Goal: Ask a question

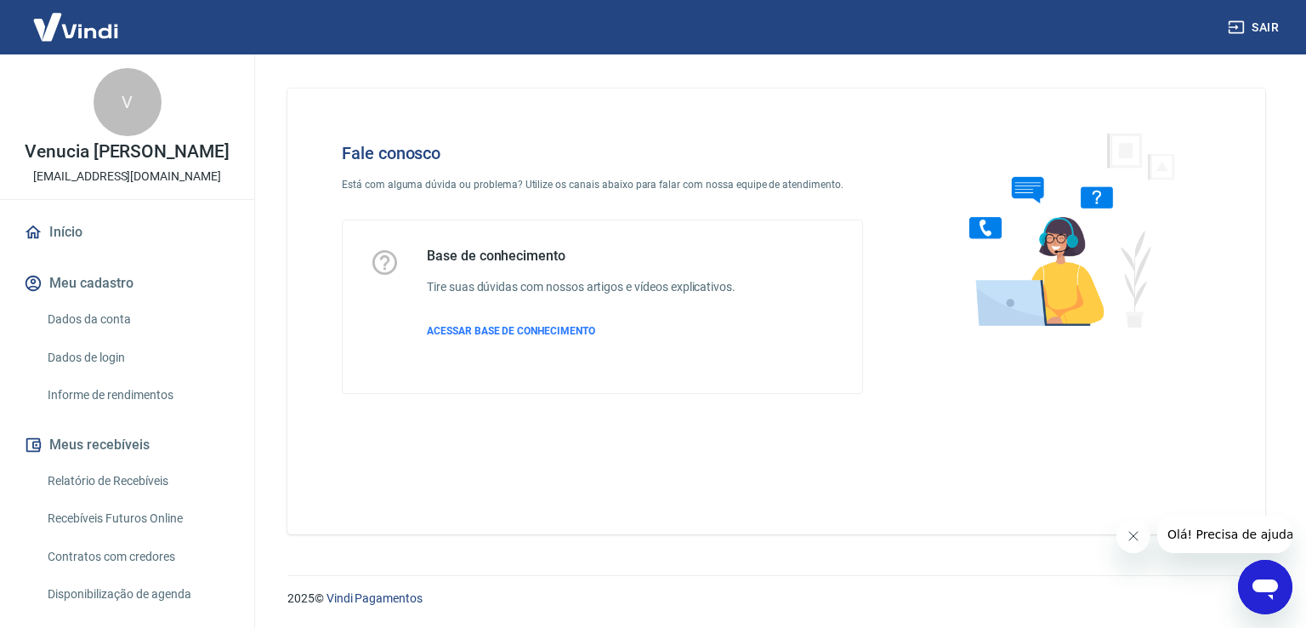
click at [1289, 576] on div "Abrir janela de mensagens" at bounding box center [1265, 586] width 51 height 51
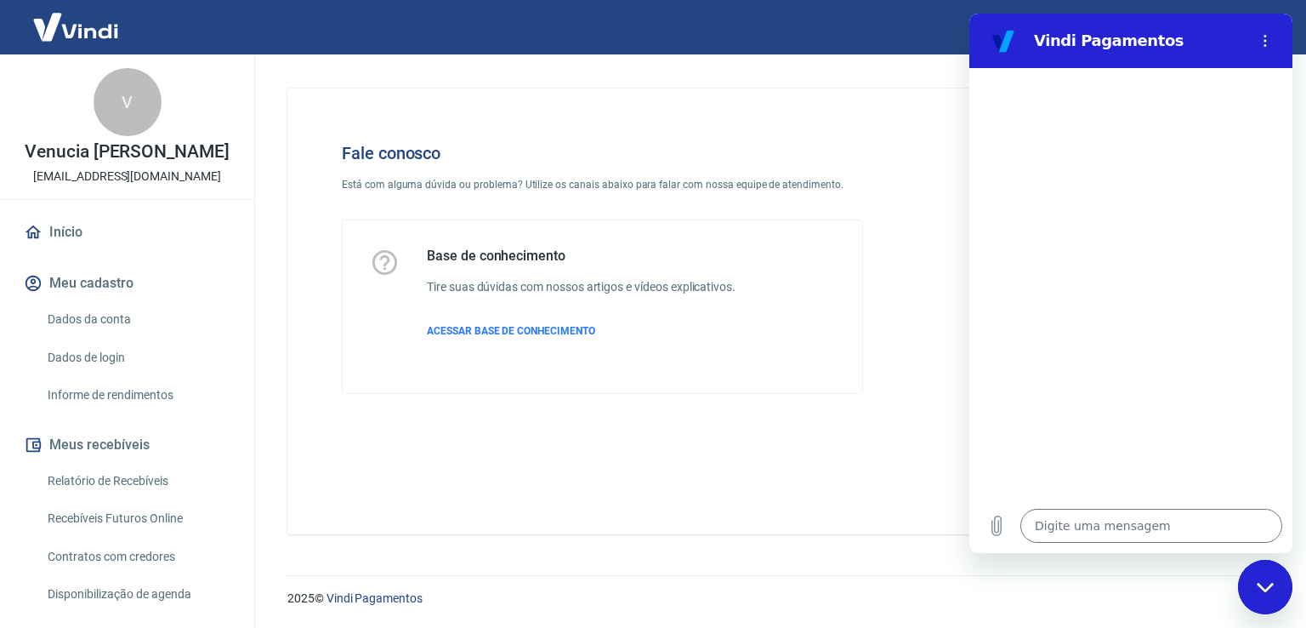
click at [1151, 544] on div "Digite uma mensagem x" at bounding box center [1130, 525] width 323 height 54
click at [1134, 532] on textarea at bounding box center [1151, 526] width 262 height 34
click at [1265, 40] on circle "Menu de opções" at bounding box center [1266, 41] width 3 height 3
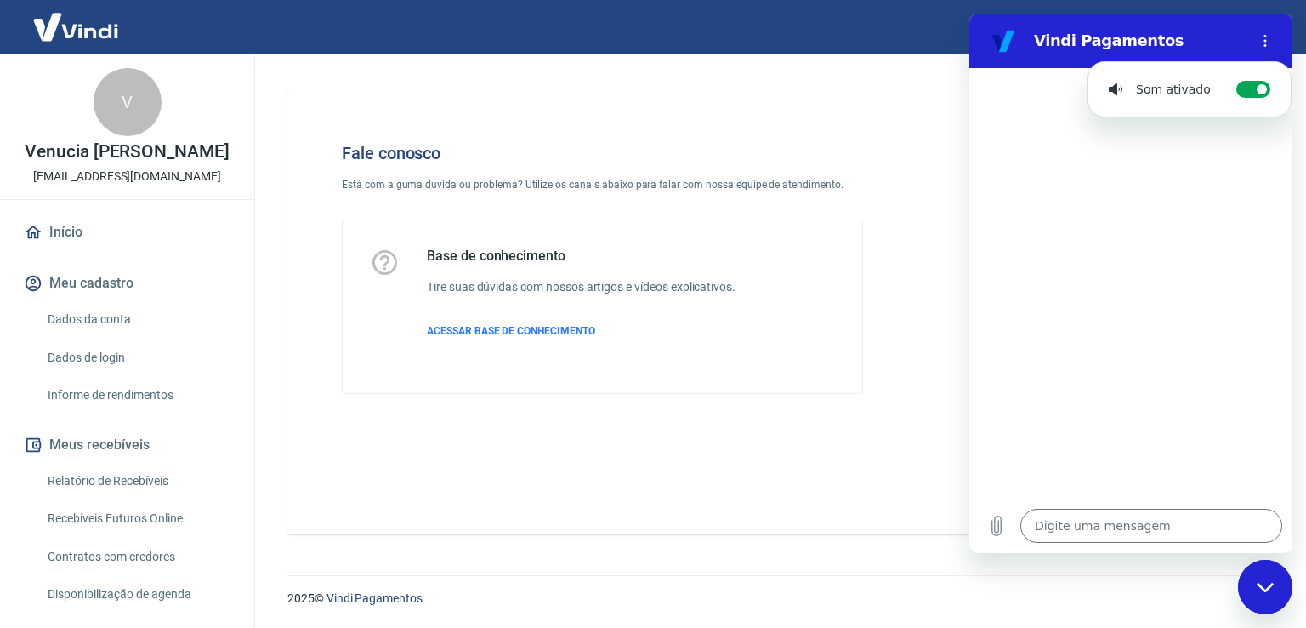
click at [849, 111] on div "Fale conosco Está com alguma dúvida ou problema? Utilize os canais abaixo para …" at bounding box center [776, 311] width 978 height 446
